Goal: Task Accomplishment & Management: Manage account settings

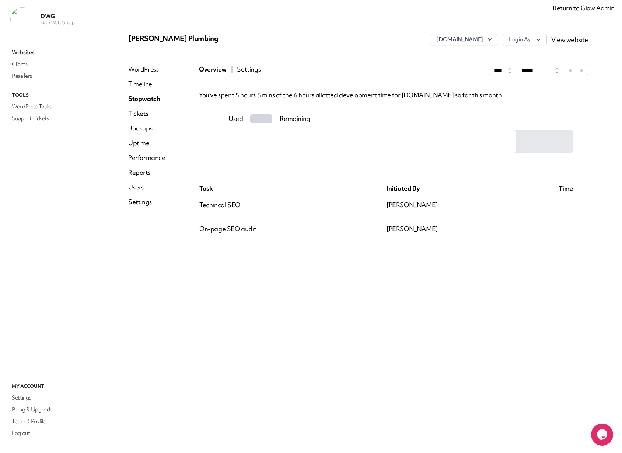
click at [584, 8] on link "Return to Glow Admin" at bounding box center [584, 8] width 62 height 8
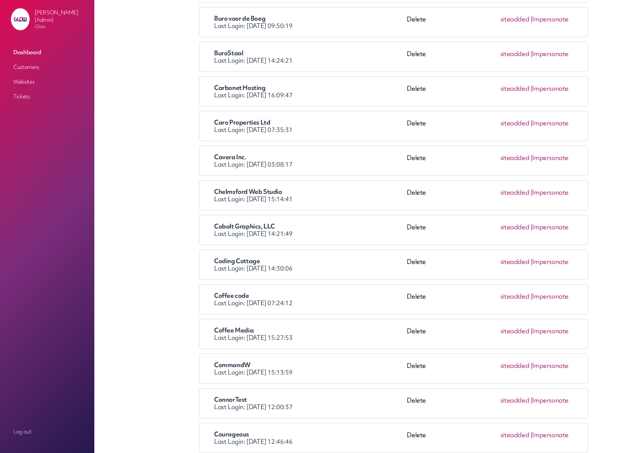
click at [553, 228] on link "Impersonate" at bounding box center [550, 227] width 36 height 8
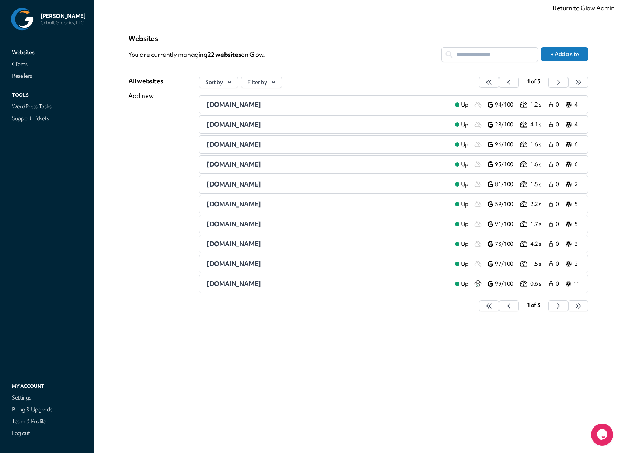
click at [477, 53] on input "text" at bounding box center [490, 55] width 96 height 14
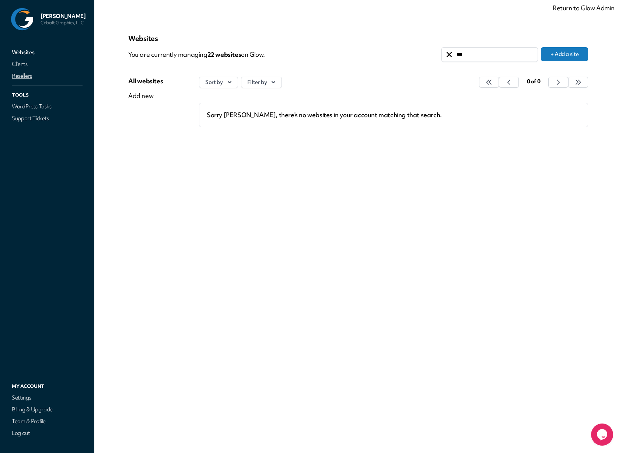
type input "***"
click at [16, 79] on link "Resellers" at bounding box center [47, 76] width 74 height 10
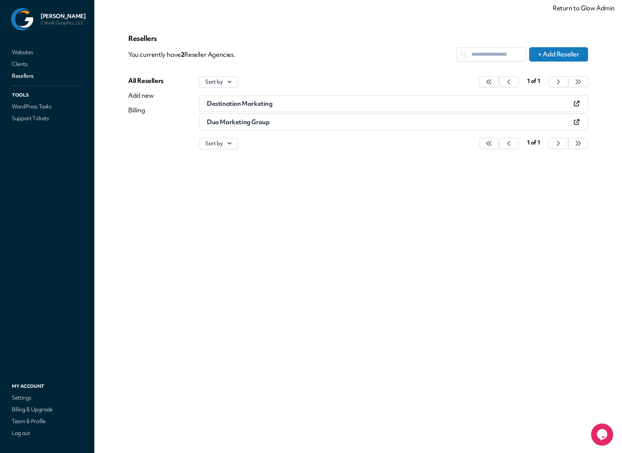
click at [220, 104] on span "Destination Marketing" at bounding box center [240, 103] width 66 height 8
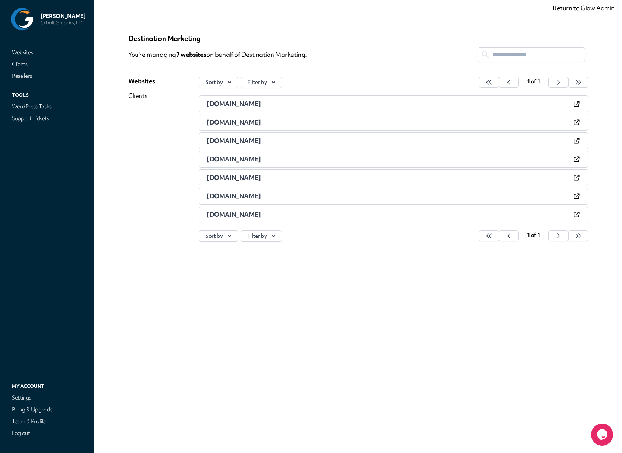
click at [261, 104] on span "advancedveterinarynutrition.com" at bounding box center [234, 103] width 54 height 8
click at [576, 102] on icon at bounding box center [576, 103] width 7 height 7
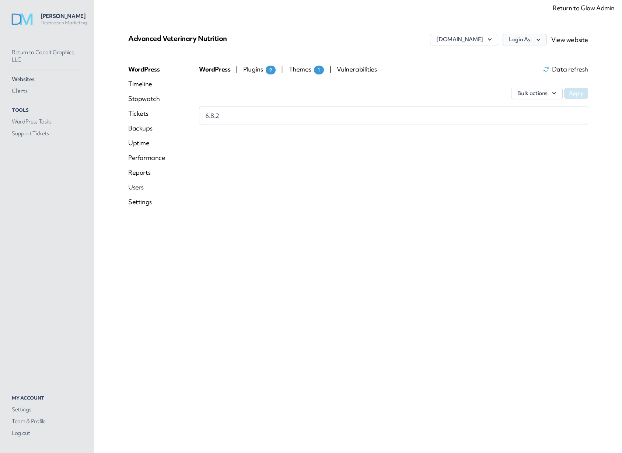
click at [546, 39] on button "Login As:" at bounding box center [524, 39] width 44 height 11
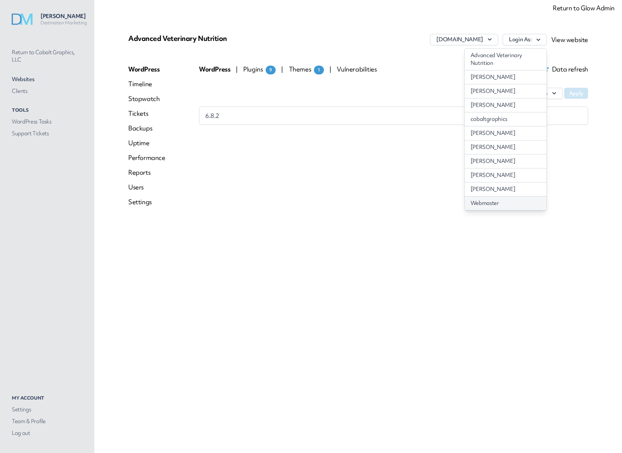
click at [494, 199] on link "Webmaster" at bounding box center [506, 203] width 82 height 14
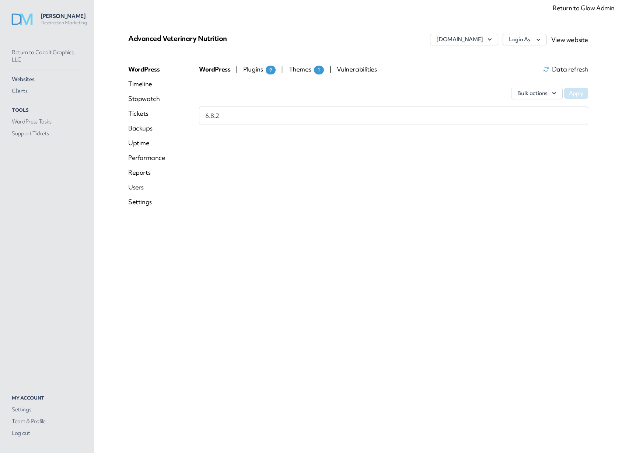
click at [138, 201] on link "Settings" at bounding box center [146, 201] width 37 height 9
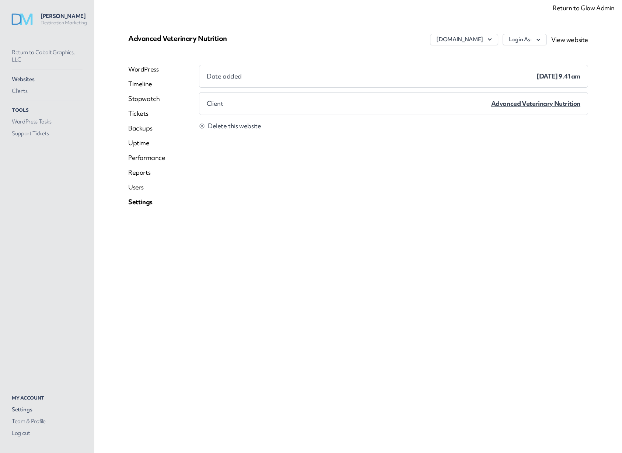
click at [137, 85] on link "Timeline" at bounding box center [146, 84] width 37 height 9
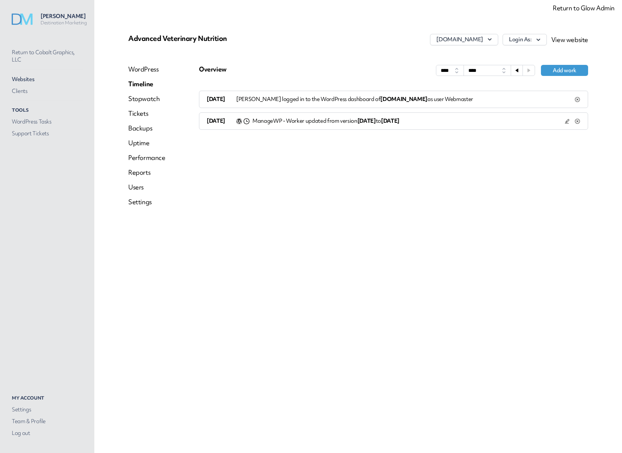
click at [142, 202] on link "Settings" at bounding box center [146, 201] width 37 height 9
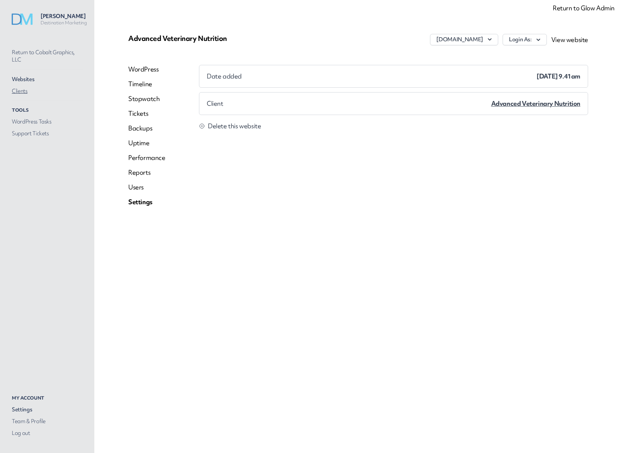
click at [20, 90] on link "Clients" at bounding box center [47, 91] width 74 height 10
click at [23, 409] on link "Settings" at bounding box center [47, 409] width 74 height 10
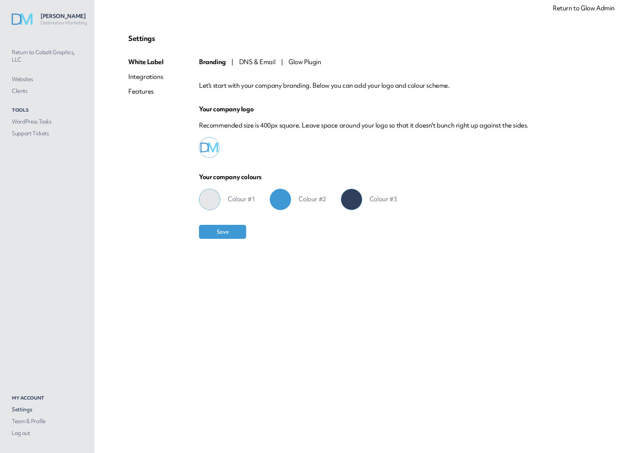
click at [300, 62] on span "Glow Plugin" at bounding box center [304, 61] width 33 height 8
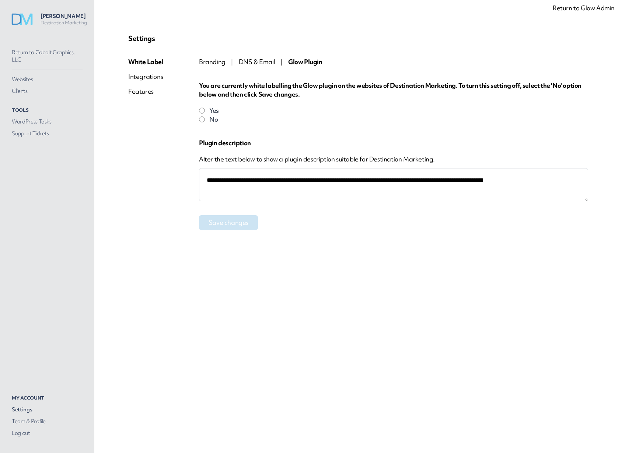
click at [266, 183] on textarea "**********" at bounding box center [393, 184] width 389 height 33
click at [293, 192] on textarea "**********" at bounding box center [393, 184] width 389 height 33
click at [24, 80] on link "Websites" at bounding box center [47, 79] width 74 height 10
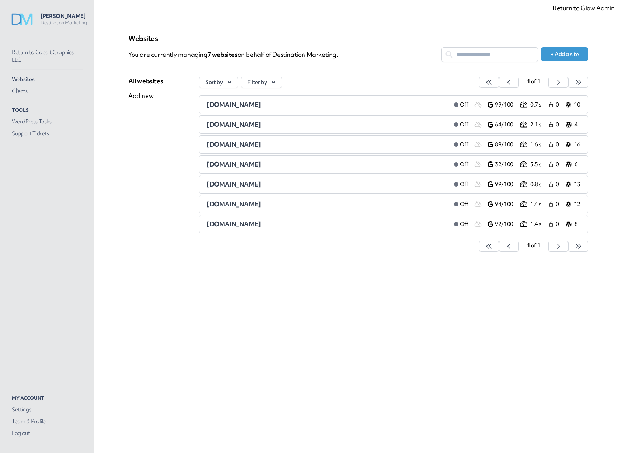
click at [236, 125] on span "[DOMAIN_NAME]" at bounding box center [234, 124] width 54 height 8
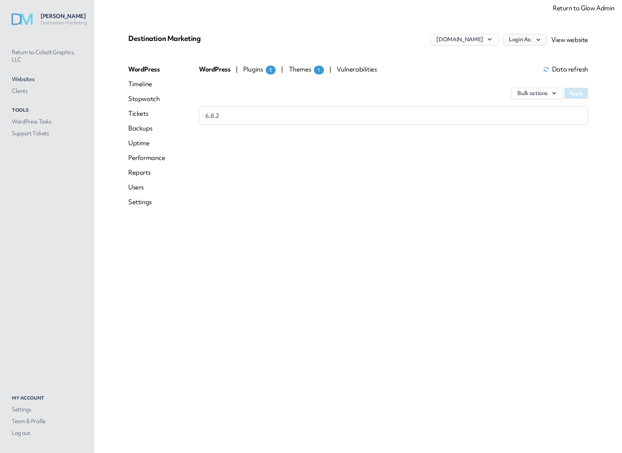
click at [533, 40] on button "Login As:" at bounding box center [524, 39] width 44 height 11
click at [475, 21] on div "Destination Marketing [DOMAIN_NAME] Login As: Webmaster View website WordPress …" at bounding box center [358, 226] width 495 height 417
click at [523, 41] on button "Login As:" at bounding box center [524, 39] width 44 height 11
click at [493, 56] on link "Webmaster" at bounding box center [506, 56] width 82 height 14
